Goal: Obtain resource: Obtain resource

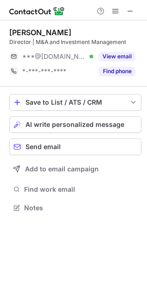
scroll to position [202, 147]
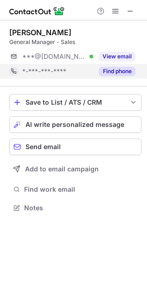
click at [108, 72] on button "Find phone" at bounding box center [117, 71] width 37 height 9
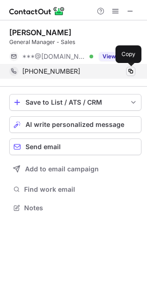
click at [131, 73] on span at bounding box center [130, 71] width 7 height 7
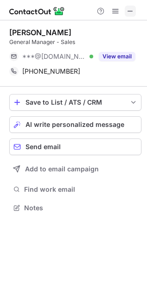
click at [131, 7] on span at bounding box center [130, 10] width 7 height 7
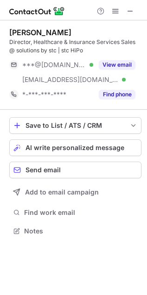
scroll to position [225, 147]
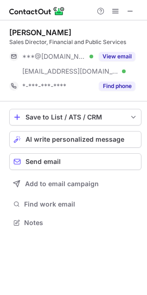
scroll to position [216, 147]
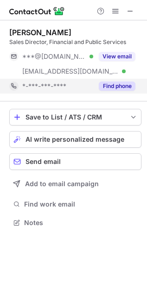
click at [124, 85] on button "Find phone" at bounding box center [117, 86] width 37 height 9
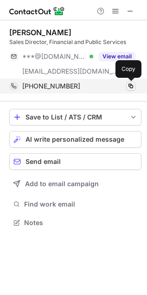
click at [128, 86] on span at bounding box center [130, 86] width 7 height 7
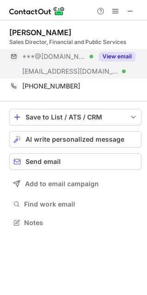
click at [104, 50] on div "View email" at bounding box center [114, 56] width 42 height 15
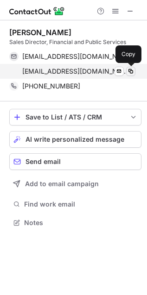
click at [130, 72] on span at bounding box center [130, 71] width 7 height 7
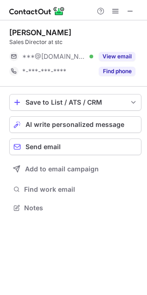
scroll to position [202, 147]
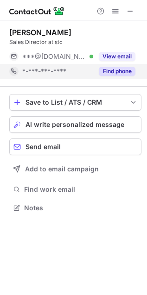
click at [106, 71] on button "Find phone" at bounding box center [117, 71] width 37 height 9
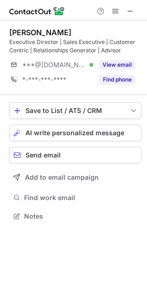
scroll to position [210, 147]
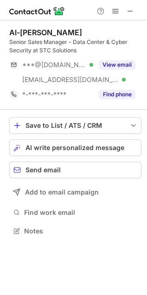
scroll to position [225, 147]
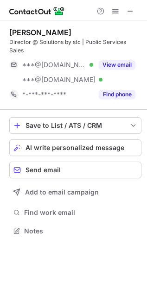
scroll to position [225, 147]
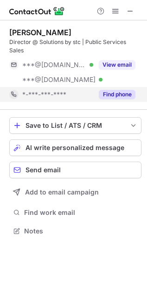
click at [107, 94] on button "Find phone" at bounding box center [117, 94] width 37 height 9
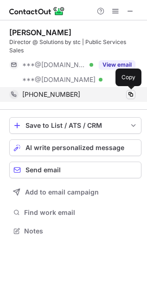
click at [133, 95] on span at bounding box center [130, 94] width 7 height 7
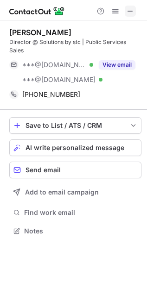
click at [128, 14] on span at bounding box center [130, 10] width 7 height 7
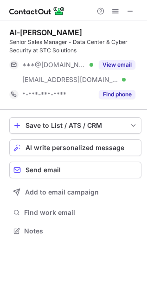
scroll to position [225, 147]
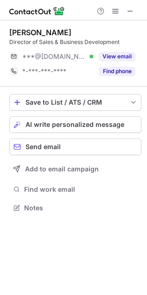
scroll to position [202, 147]
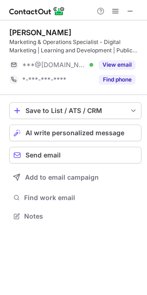
scroll to position [210, 147]
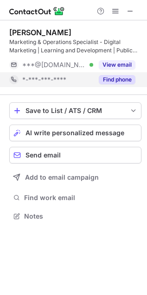
click at [119, 78] on button "Find phone" at bounding box center [117, 79] width 37 height 9
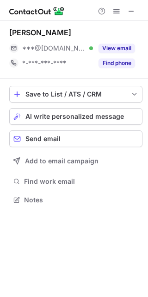
scroll to position [193, 148]
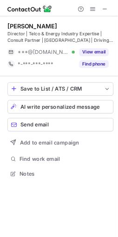
scroll to position [210, 147]
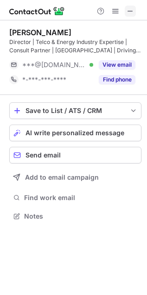
click at [130, 8] on span at bounding box center [130, 10] width 7 height 7
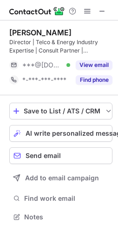
scroll to position [210, 118]
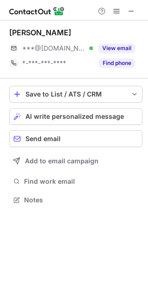
scroll to position [193, 148]
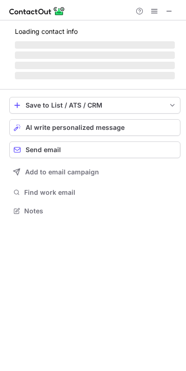
scroll to position [205, 186]
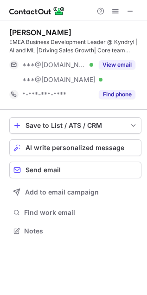
scroll to position [225, 147]
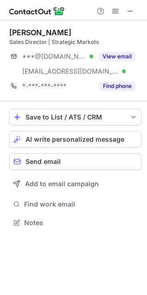
scroll to position [216, 147]
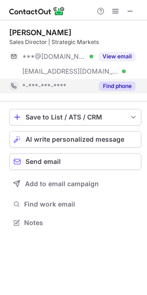
click at [108, 87] on button "Find phone" at bounding box center [117, 86] width 37 height 9
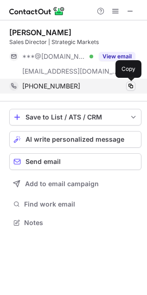
click at [133, 86] on span at bounding box center [130, 86] width 7 height 7
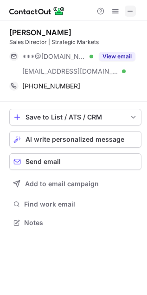
click at [130, 8] on span at bounding box center [130, 10] width 7 height 7
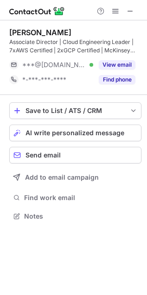
scroll to position [210, 147]
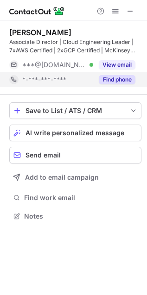
click at [120, 84] on button "Find phone" at bounding box center [117, 79] width 37 height 9
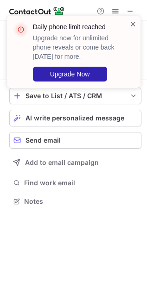
scroll to position [5, 5]
click at [135, 24] on span at bounding box center [132, 23] width 7 height 9
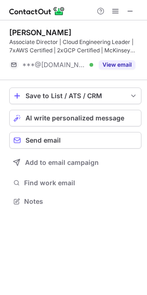
click at [117, 11] on span at bounding box center [115, 10] width 7 height 7
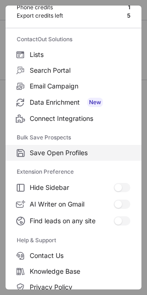
scroll to position [0, 0]
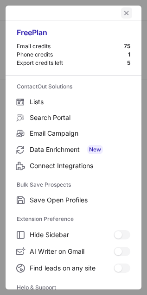
click at [123, 12] on span "left-button" at bounding box center [126, 12] width 7 height 7
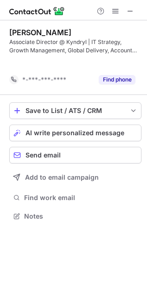
scroll to position [5, 5]
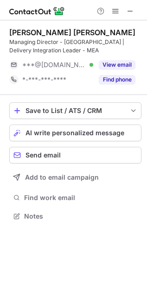
scroll to position [210, 147]
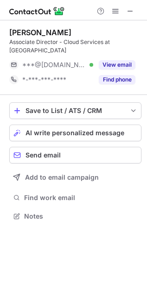
scroll to position [202, 147]
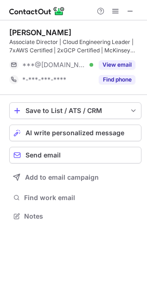
scroll to position [210, 147]
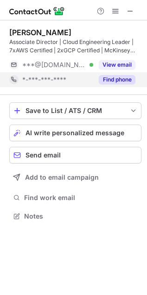
click at [119, 79] on button "Find phone" at bounding box center [117, 79] width 37 height 9
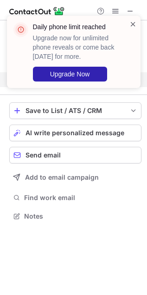
click at [134, 25] on span at bounding box center [132, 23] width 7 height 9
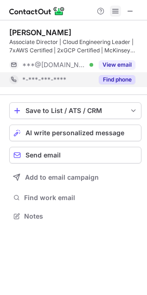
click at [116, 11] on span at bounding box center [115, 10] width 7 height 7
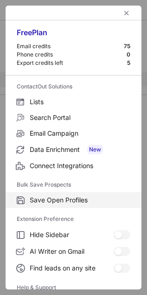
scroll to position [90, 0]
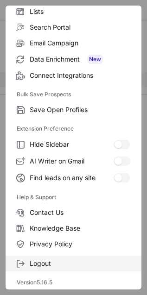
click at [58, 262] on span "Logout" at bounding box center [80, 264] width 101 height 8
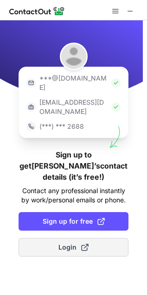
click at [69, 243] on span "Login" at bounding box center [73, 247] width 30 height 9
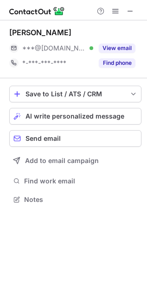
scroll to position [193, 147]
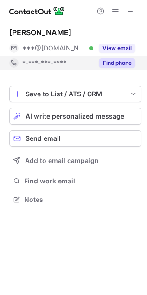
click at [116, 63] on button "Find phone" at bounding box center [117, 62] width 37 height 9
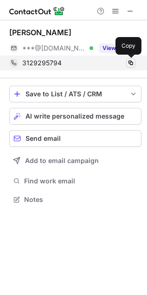
click at [128, 65] on span at bounding box center [130, 62] width 7 height 7
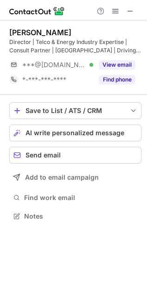
scroll to position [210, 147]
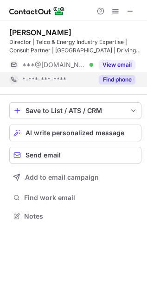
click at [115, 81] on button "Find phone" at bounding box center [117, 79] width 37 height 9
